Goal: Navigation & Orientation: Find specific page/section

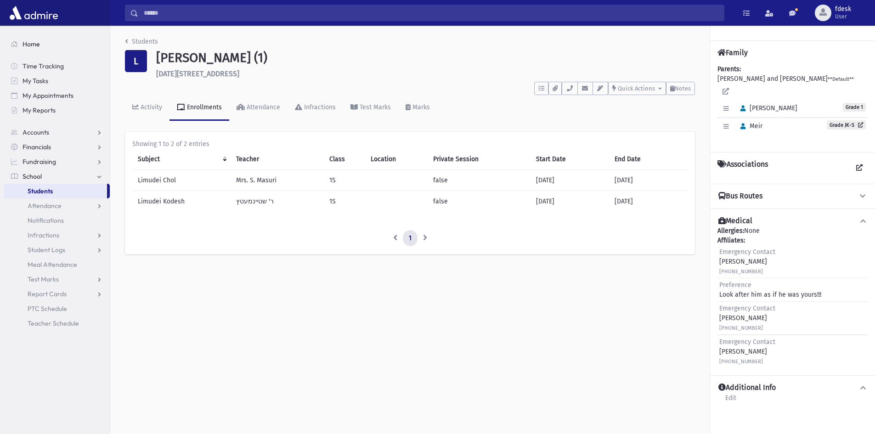
click at [48, 47] on link "Home" at bounding box center [57, 44] width 106 height 15
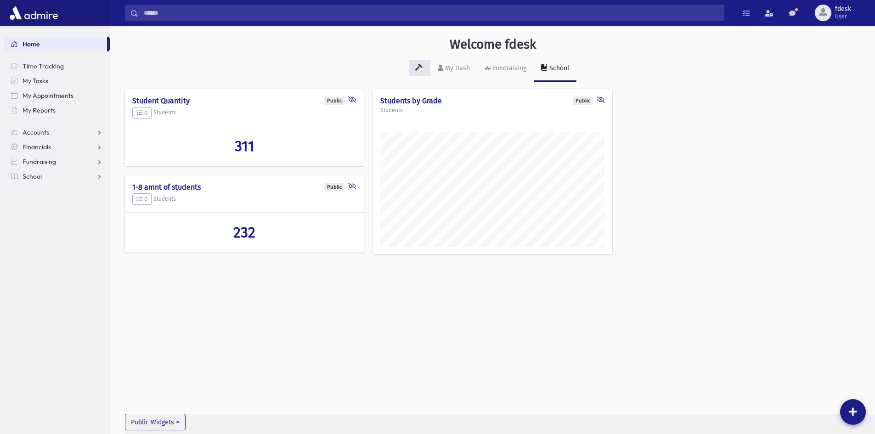
scroll to position [429, 764]
